Goal: Book appointment/travel/reservation

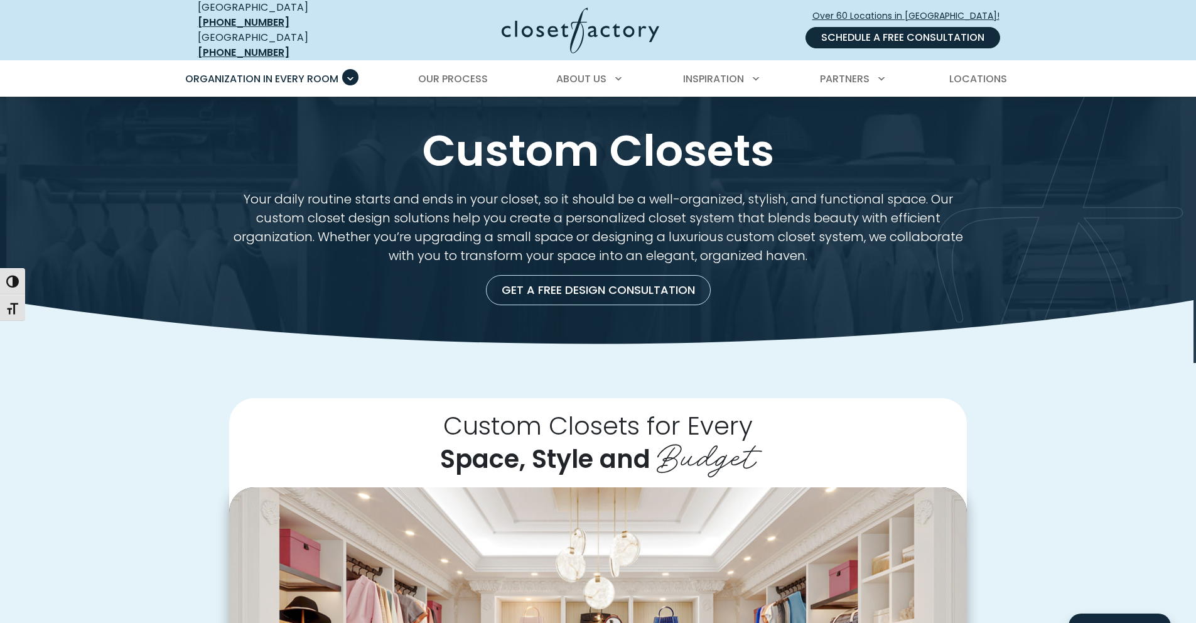
click at [909, 34] on link "Schedule a Free Consultation" at bounding box center [902, 37] width 195 height 21
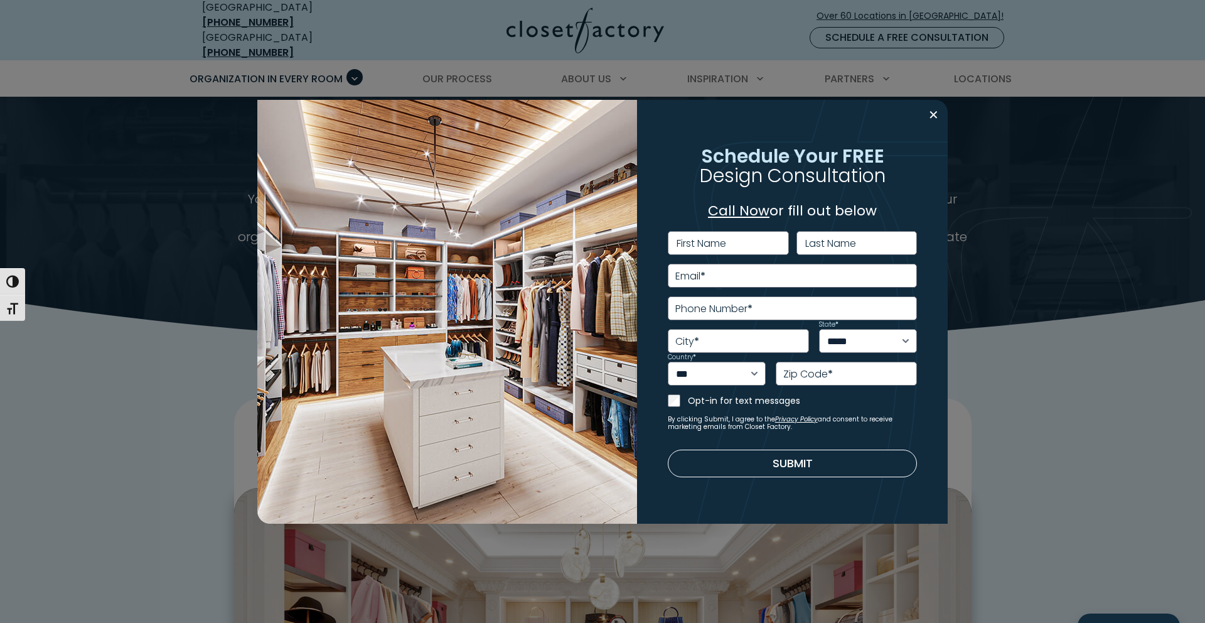
click at [719, 241] on label "First Name" at bounding box center [702, 244] width 50 height 10
click at [719, 241] on input "First Name" at bounding box center [728, 243] width 121 height 24
click at [706, 276] on span "*" at bounding box center [703, 276] width 5 height 14
click at [706, 276] on input "Email *" at bounding box center [793, 276] width 250 height 24
click at [697, 308] on label "Phone Number *" at bounding box center [713, 309] width 77 height 10
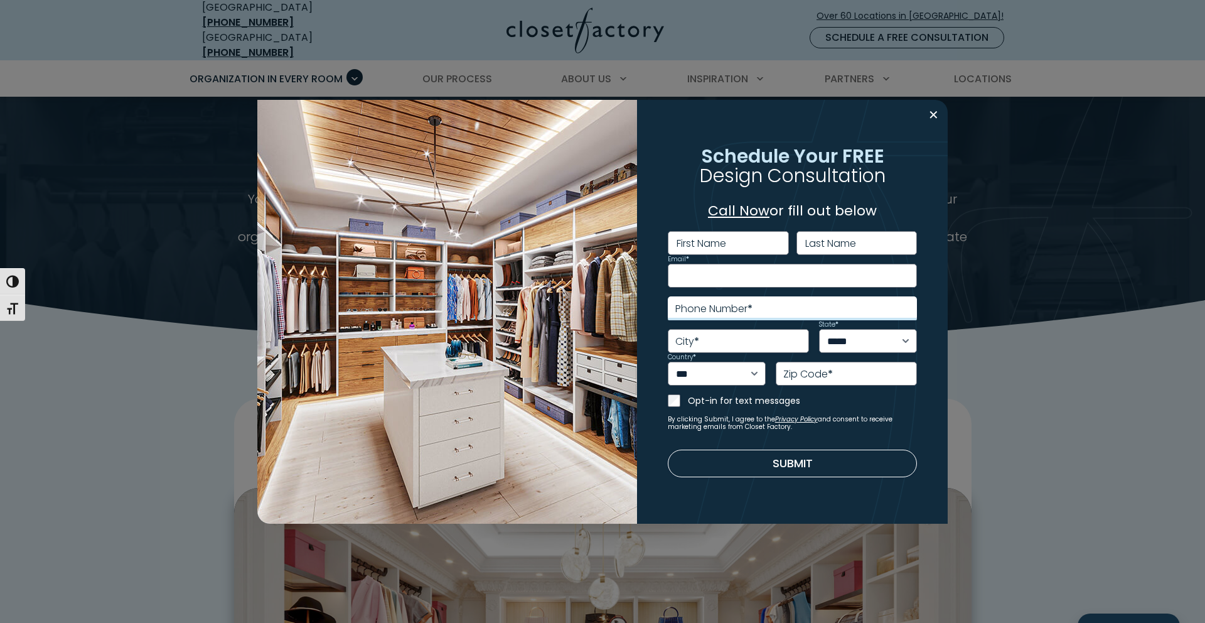
click at [697, 308] on input "Phone Number *" at bounding box center [793, 308] width 250 height 24
type input "**********"
click at [683, 201] on p "Call Now or fill out below" at bounding box center [793, 210] width 250 height 21
